Goal: Task Accomplishment & Management: Complete application form

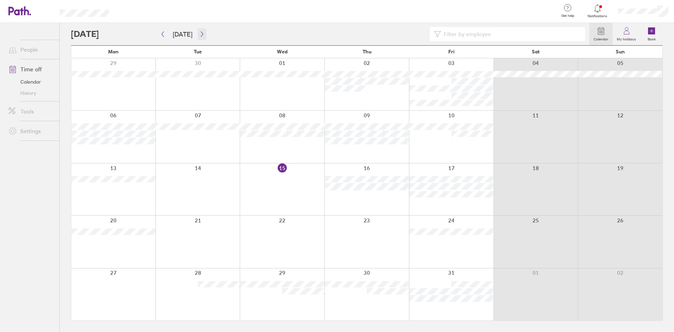
click at [202, 33] on icon "button" at bounding box center [201, 34] width 5 height 6
click at [191, 294] on div at bounding box center [198, 294] width 85 height 52
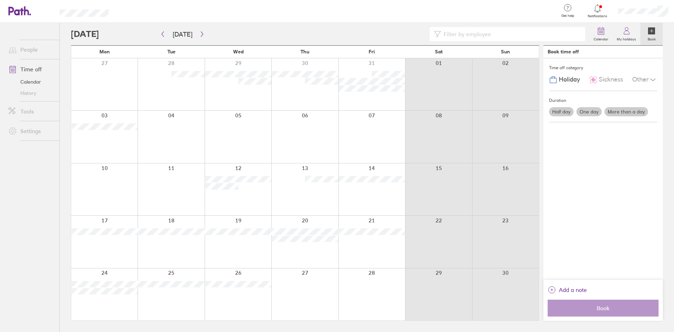
click at [178, 295] on div at bounding box center [171, 294] width 67 height 52
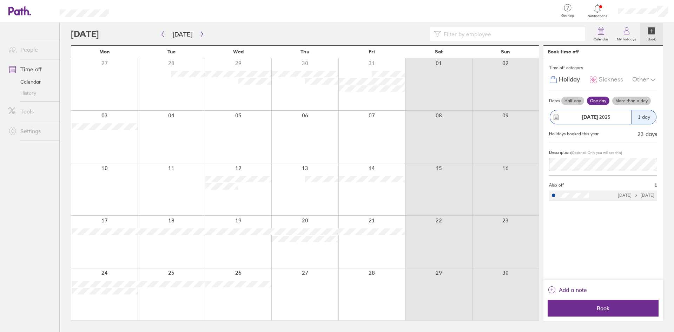
click at [638, 81] on div "Other" at bounding box center [644, 79] width 25 height 13
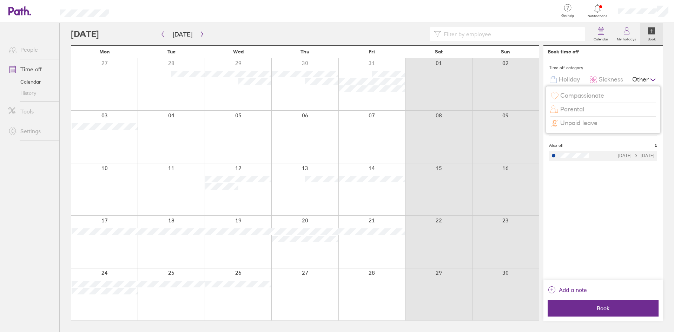
click at [567, 122] on span "Unpaid leave" at bounding box center [578, 122] width 37 height 7
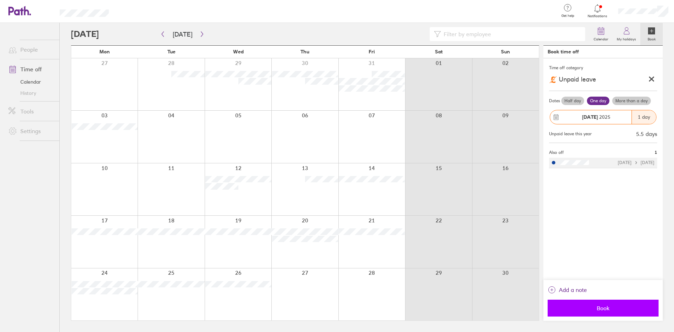
click at [600, 308] on span "Book" at bounding box center [603, 308] width 101 height 6
